Goal: Navigation & Orientation: Find specific page/section

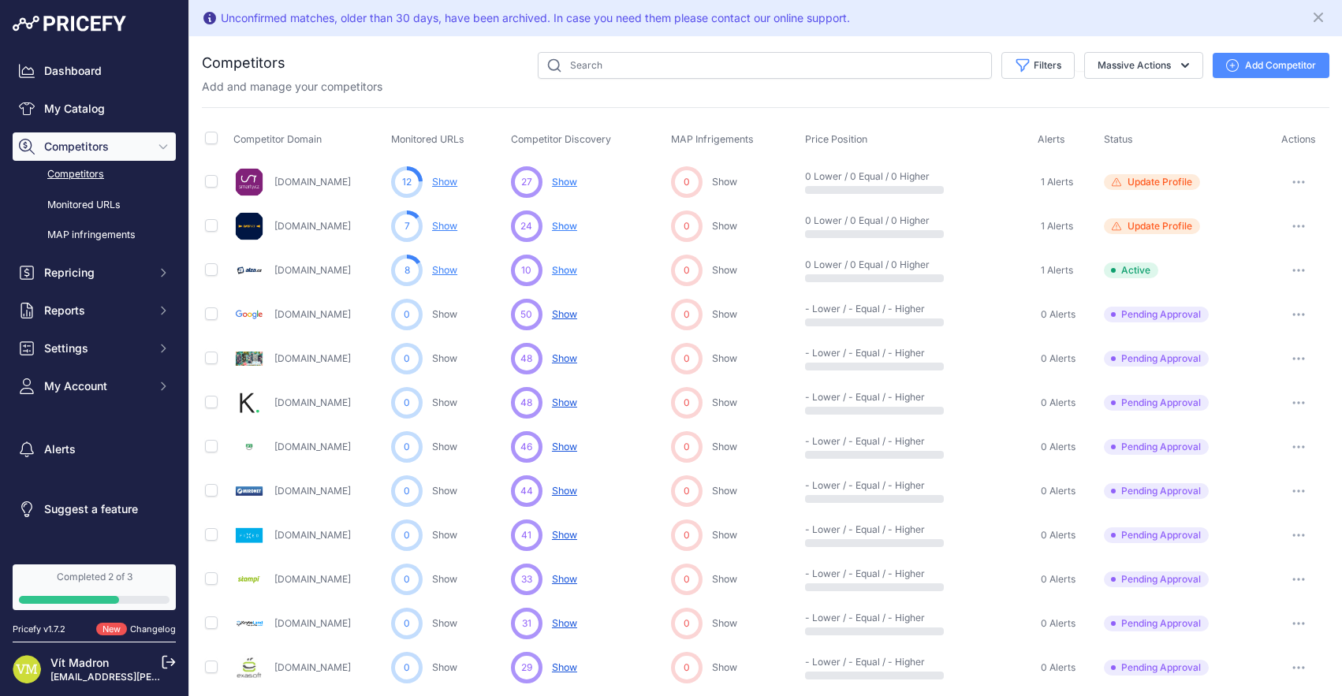
click at [91, 178] on link "Competitors" at bounding box center [94, 175] width 163 height 28
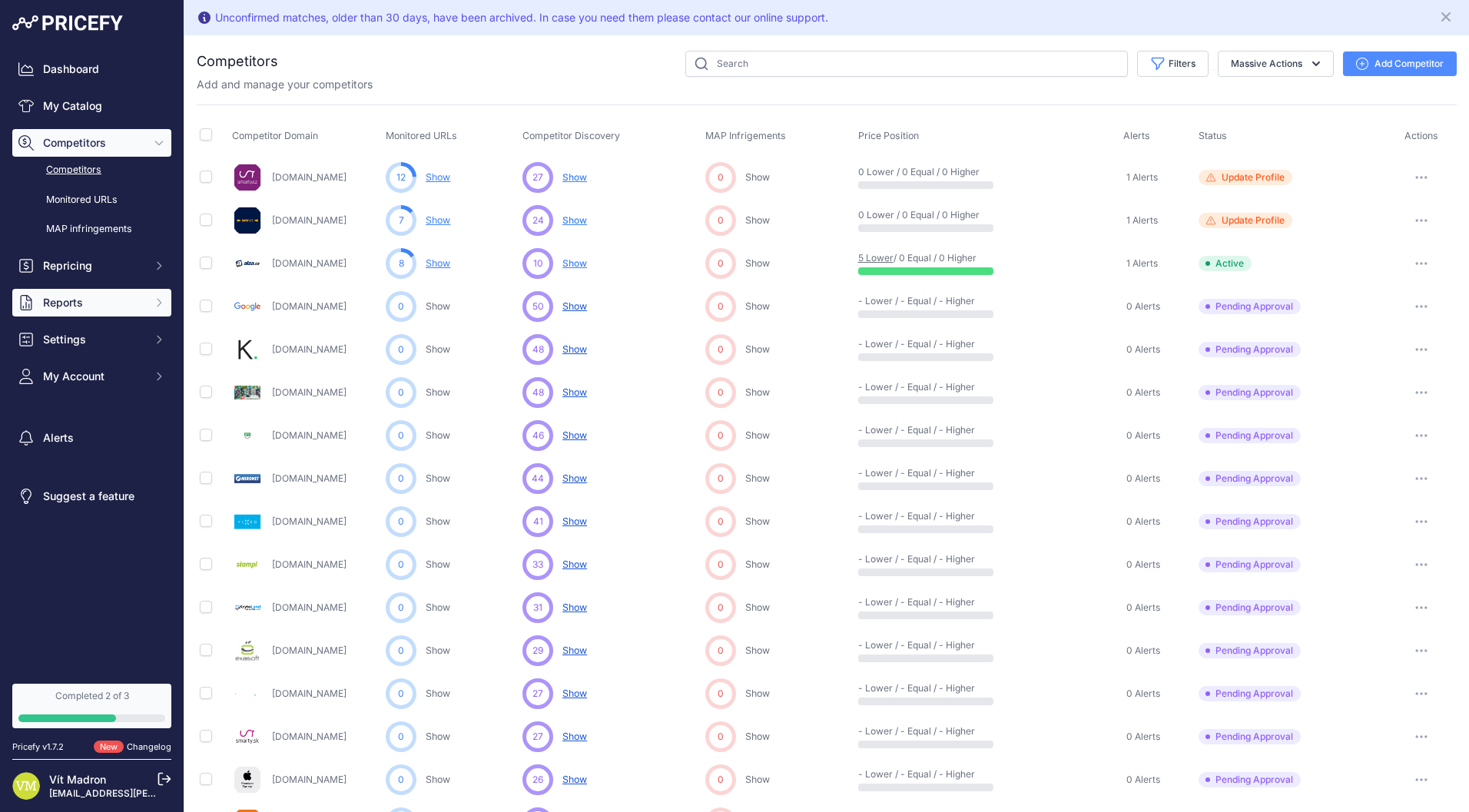
click at [103, 306] on span "Reports" at bounding box center [93, 303] width 100 height 16
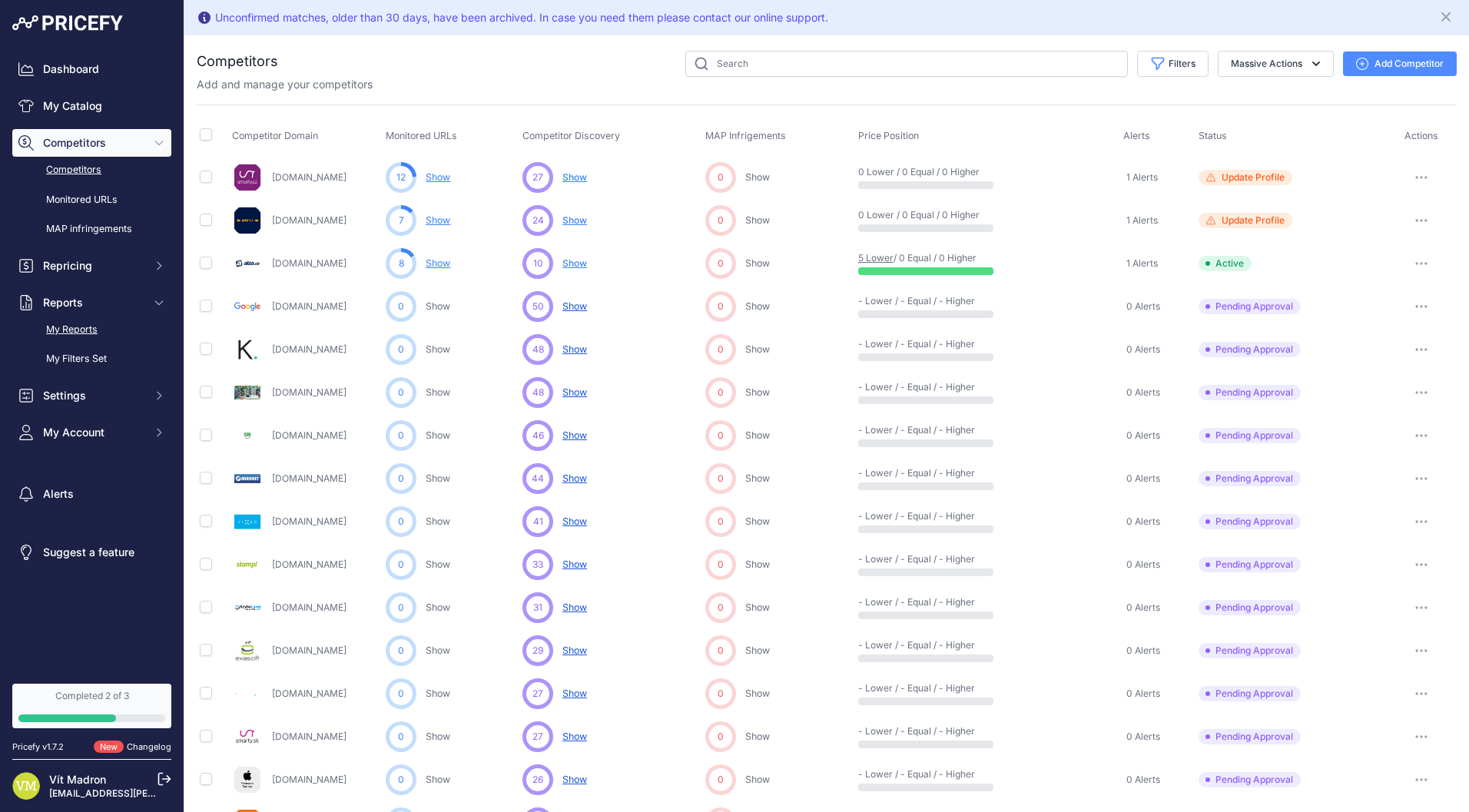
click at [104, 329] on link "My Reports" at bounding box center [92, 330] width 159 height 27
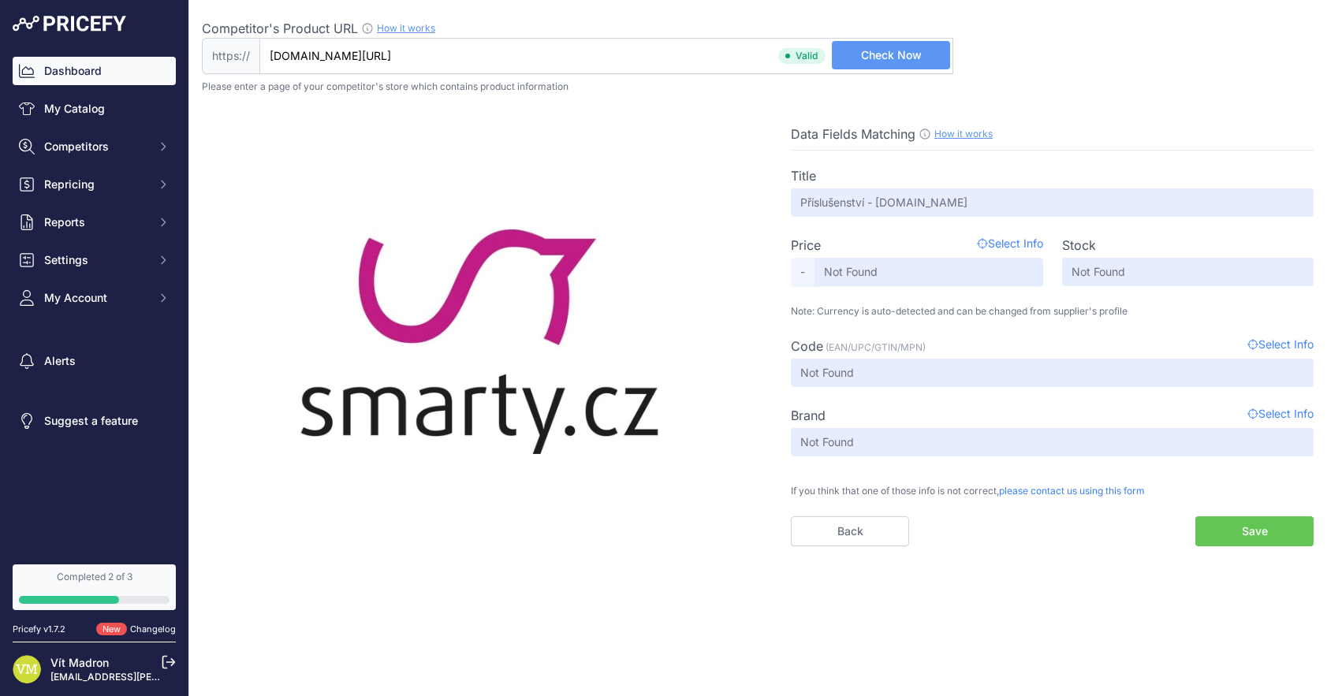
click at [112, 76] on link "Dashboard" at bounding box center [94, 71] width 163 height 28
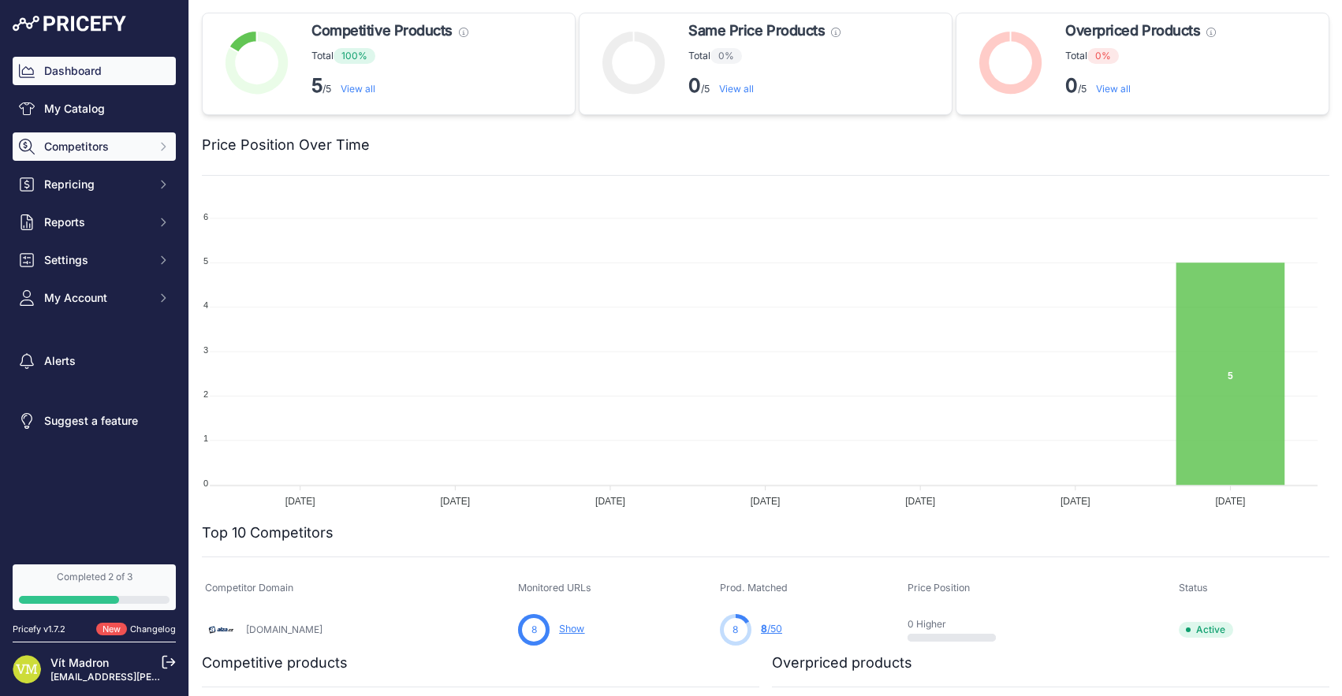
click at [95, 149] on span "Competitors" at bounding box center [95, 147] width 103 height 16
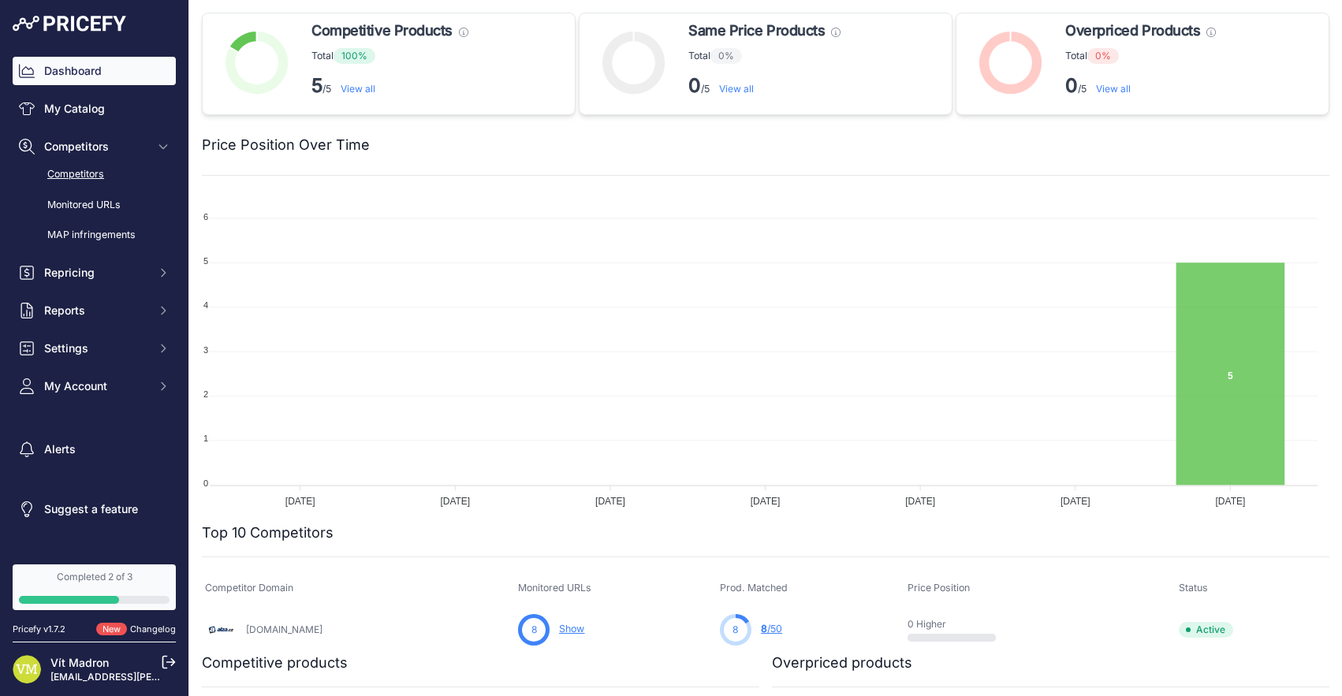
click at [106, 177] on link "Competitors" at bounding box center [94, 175] width 163 height 28
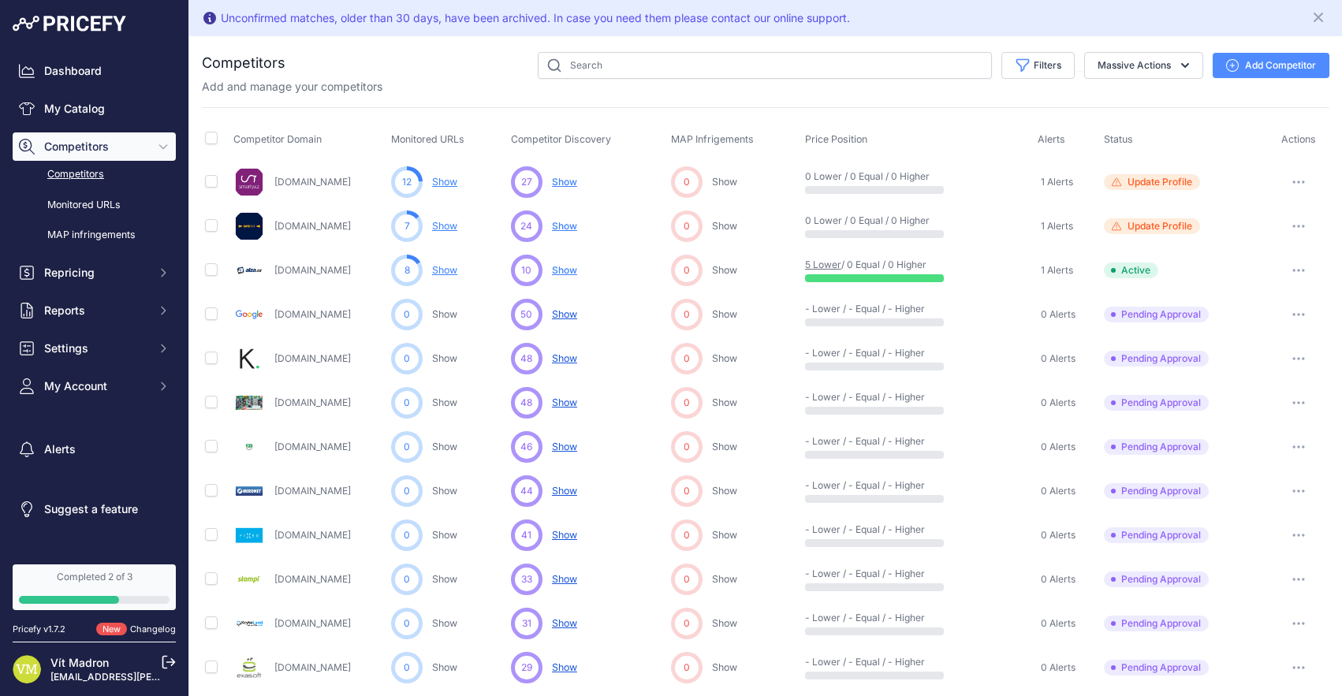
click at [572, 181] on span "Show" at bounding box center [564, 182] width 25 height 12
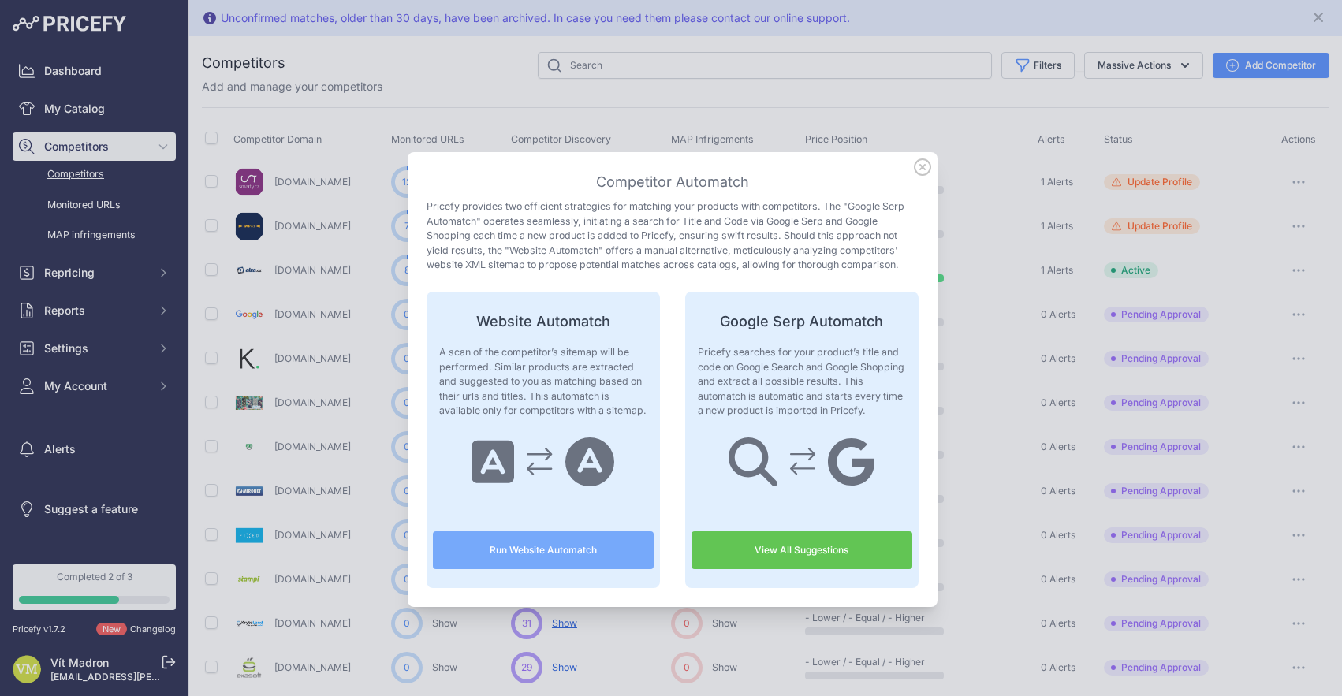
click at [928, 166] on div "Competitor Automatch Pricefy provides two efficient strategies for matching you…" at bounding box center [673, 379] width 530 height 455
click at [920, 167] on icon at bounding box center [922, 167] width 17 height 17
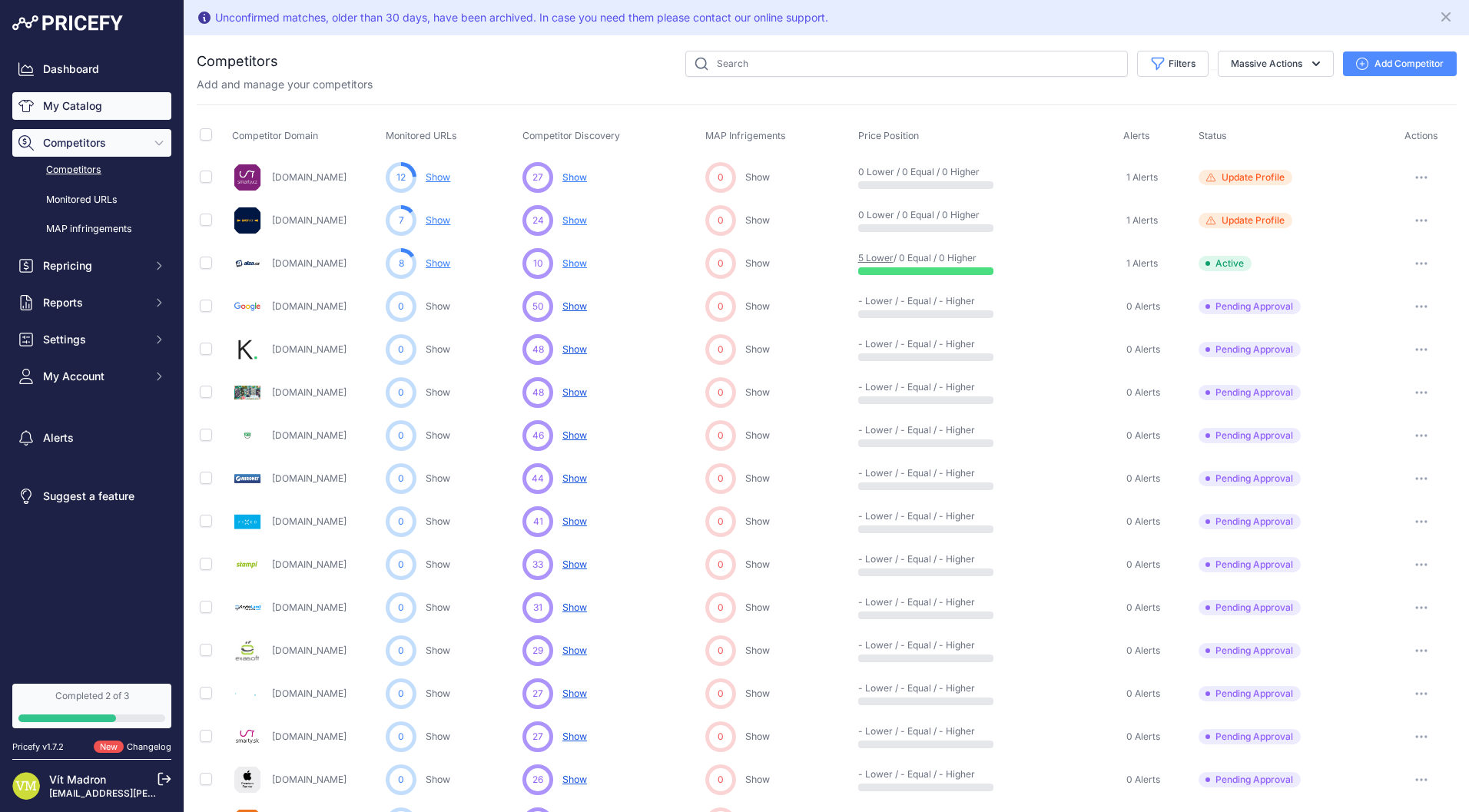
click at [121, 111] on link "My Catalog" at bounding box center [92, 106] width 159 height 27
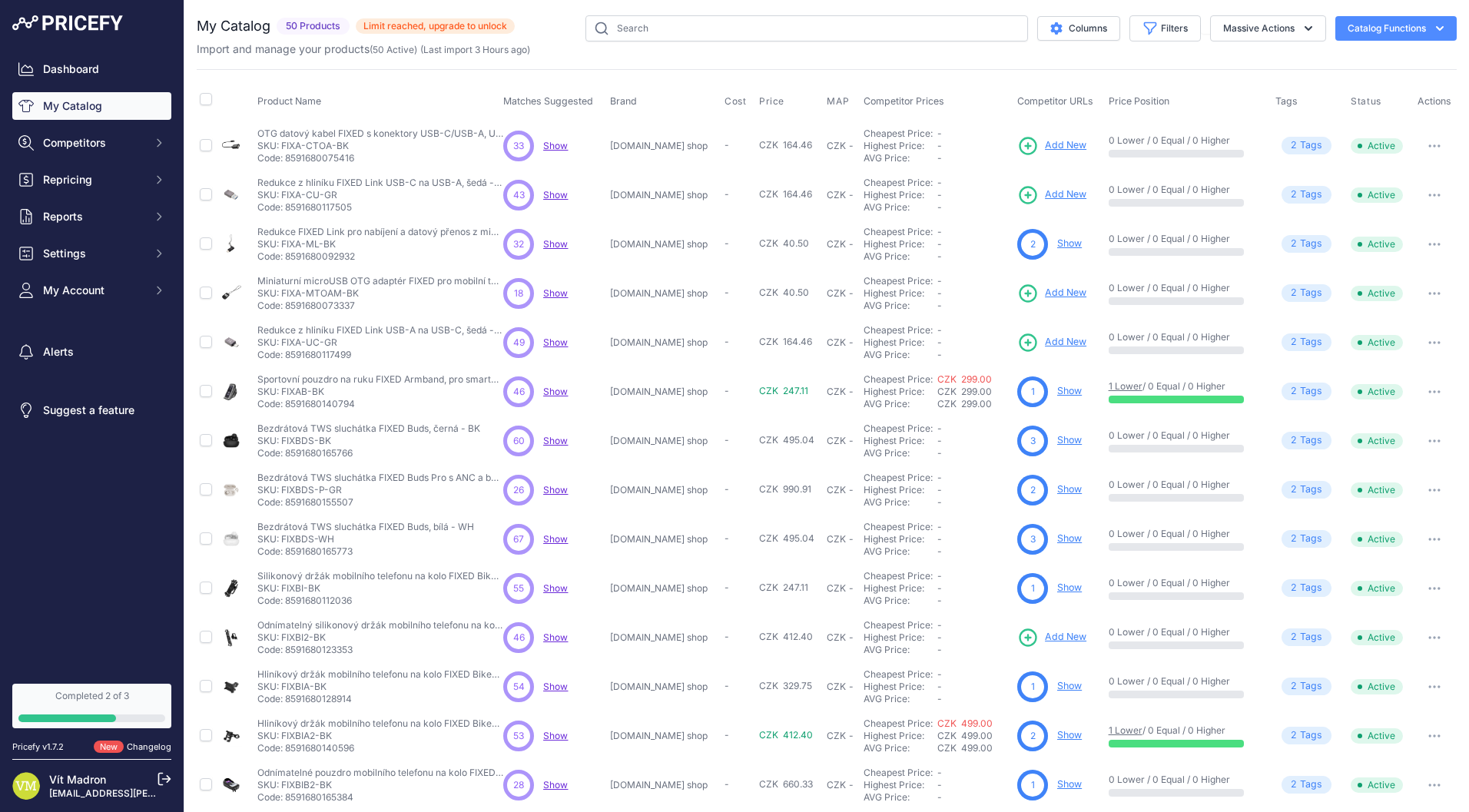
click at [1057, 245] on link "Show" at bounding box center [1069, 243] width 24 height 12
